Goal: Task Accomplishment & Management: Use online tool/utility

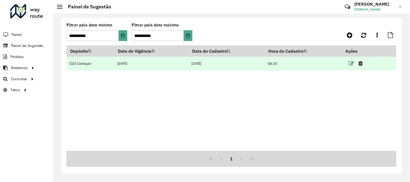
click at [354, 63] on icon at bounding box center [351, 63] width 5 height 5
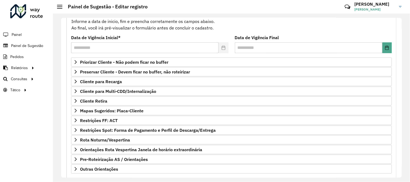
scroll to position [28, 0]
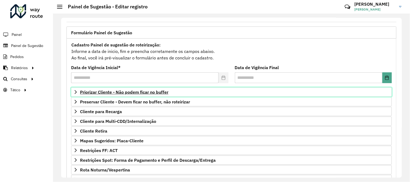
click at [154, 92] on span "Priorizar Cliente - Não podem ficar no buffer" at bounding box center [124, 92] width 88 height 4
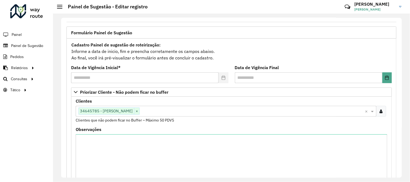
click at [168, 114] on input "text" at bounding box center [253, 111] width 226 height 6
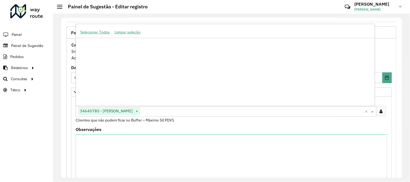
scroll to position [69406, 0]
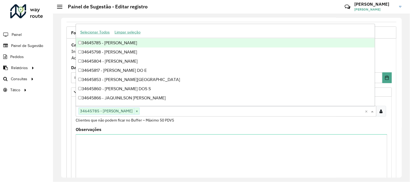
paste input "*****"
type input "*****"
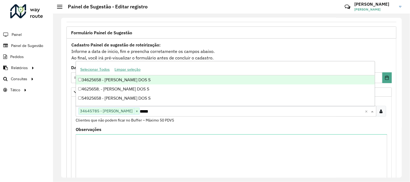
click at [112, 80] on div "34625658 - [PERSON_NAME] DOS S" at bounding box center [225, 79] width 299 height 9
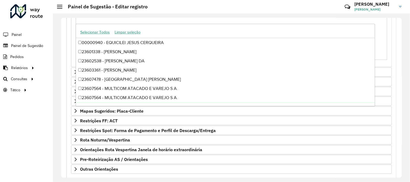
scroll to position [178, 0]
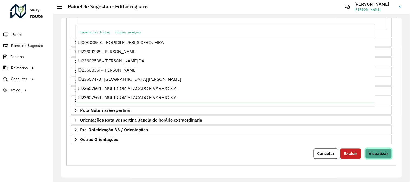
click at [386, 152] on span "Visualizar" at bounding box center [378, 153] width 19 height 5
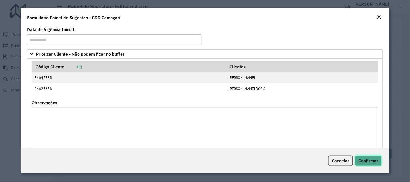
click at [376, 161] on span "Confirmar" at bounding box center [369, 160] width 20 height 5
